Goal: Navigation & Orientation: Find specific page/section

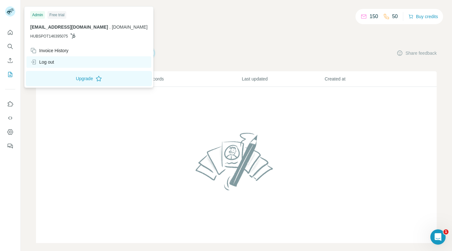
click at [54, 64] on div "Log out" at bounding box center [42, 62] width 24 height 6
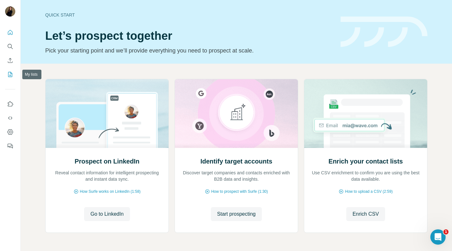
click at [11, 75] on icon "My lists" at bounding box center [10, 74] width 3 height 4
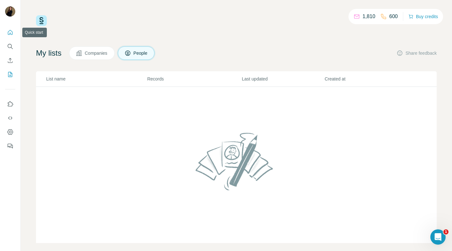
click at [11, 31] on icon "Quick start" at bounding box center [10, 32] width 6 height 6
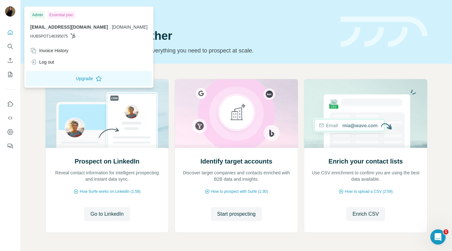
click at [6, 17] on div at bounding box center [10, 11] width 10 height 11
